Goal: Navigation & Orientation: Find specific page/section

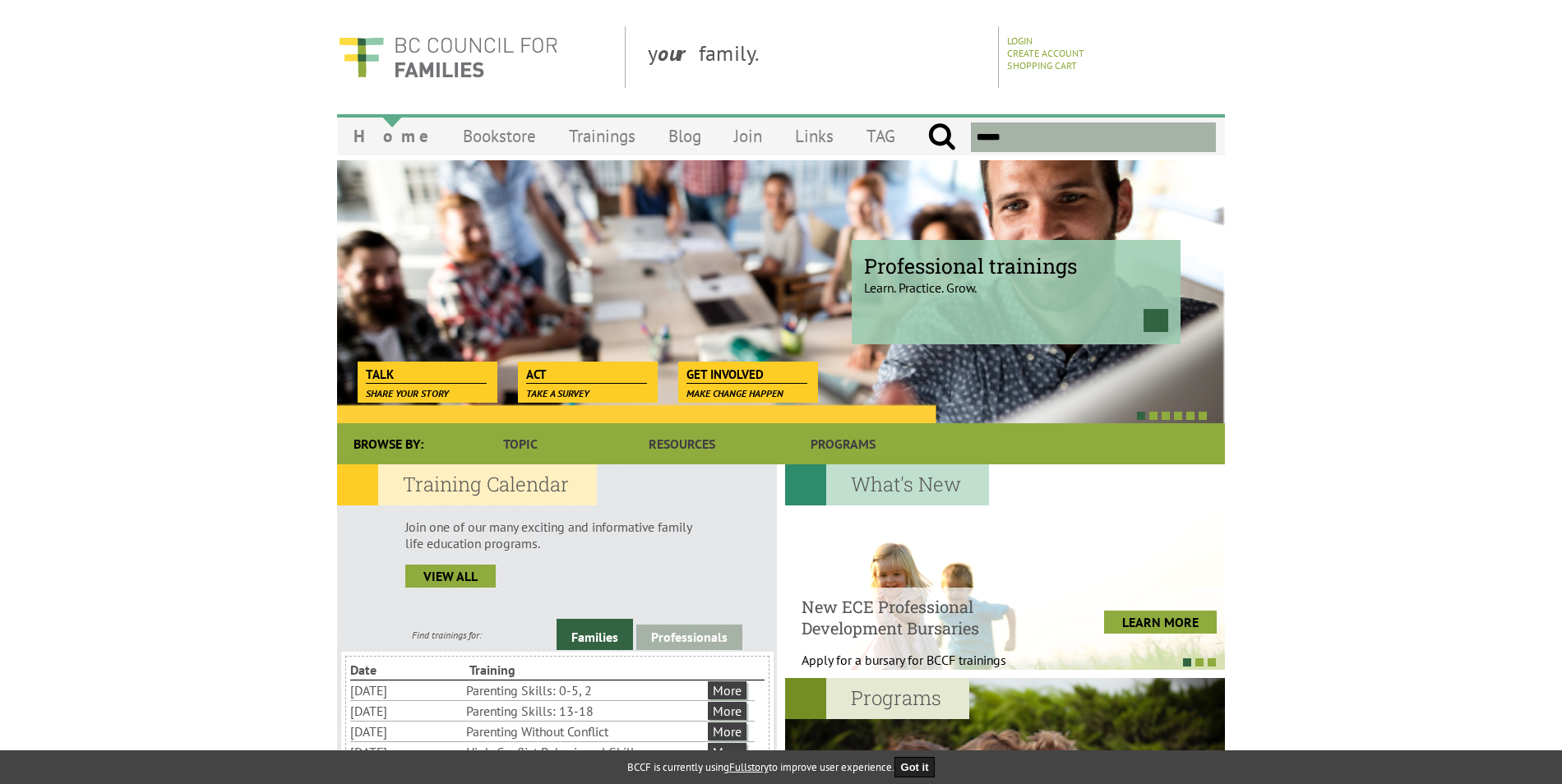
click at [366, 138] on link "Home" at bounding box center [391, 135] width 109 height 39
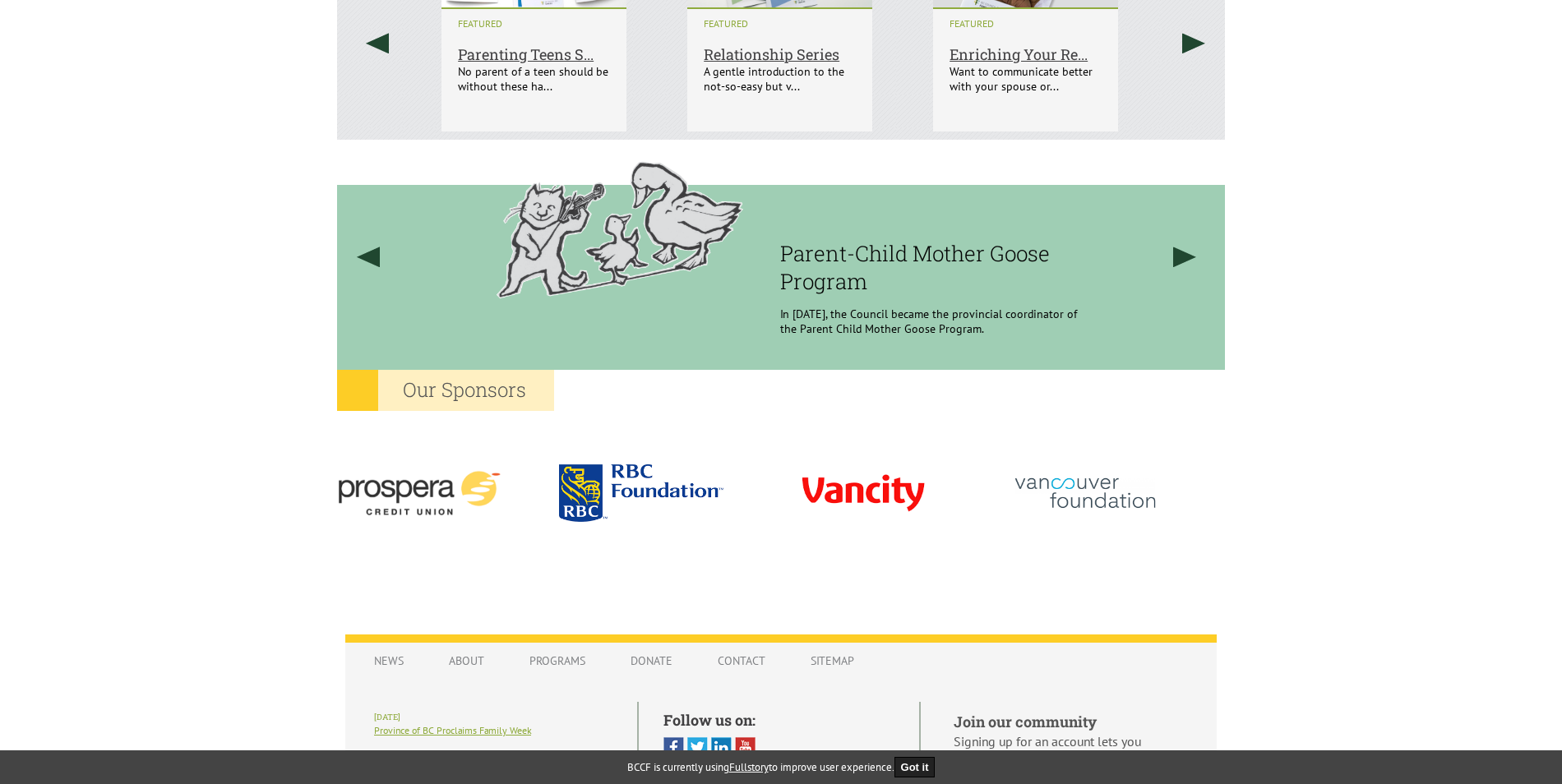
scroll to position [1382, 0]
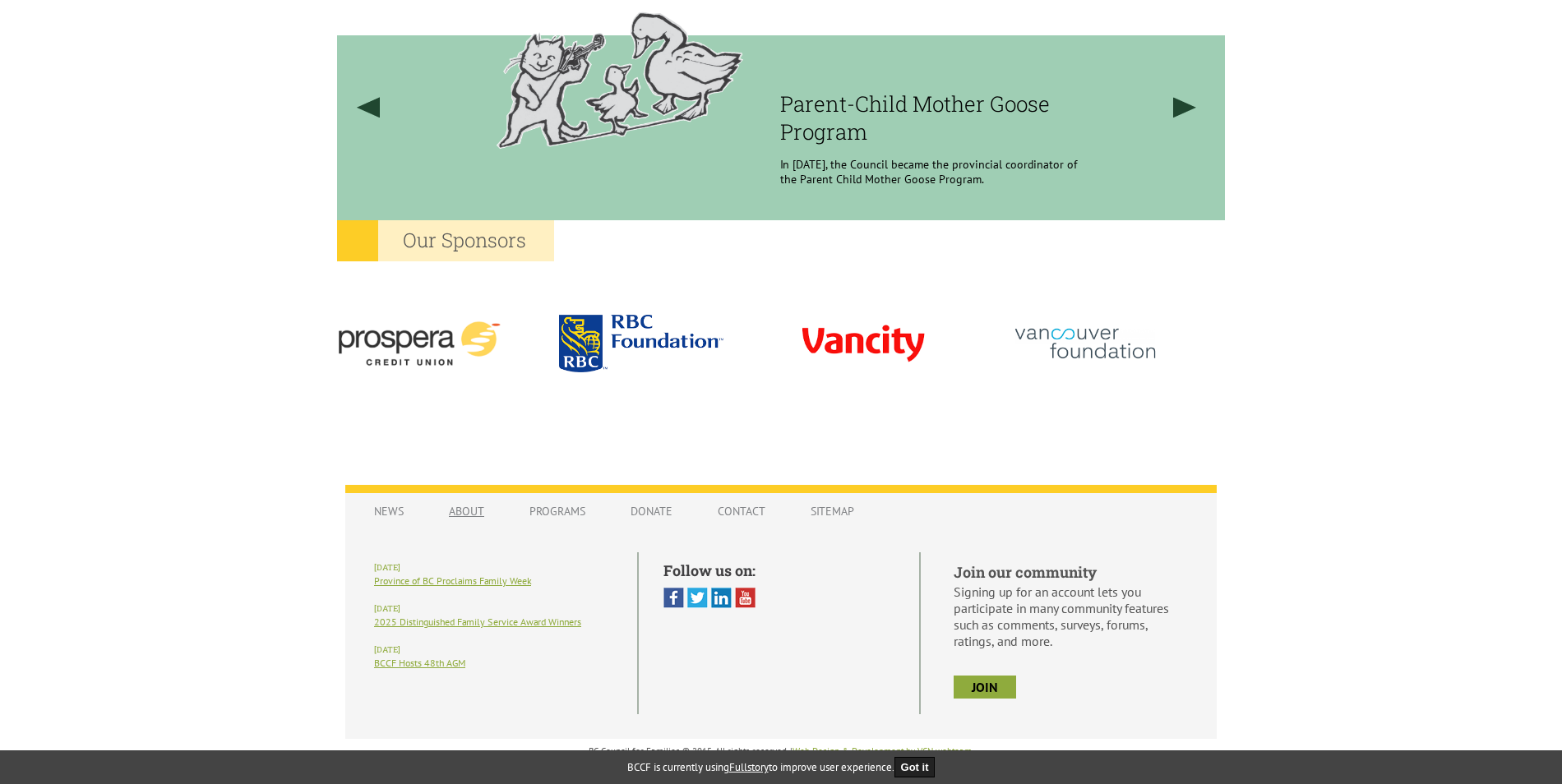
click at [463, 512] on link "About" at bounding box center [467, 510] width 68 height 31
